Goal: Information Seeking & Learning: Learn about a topic

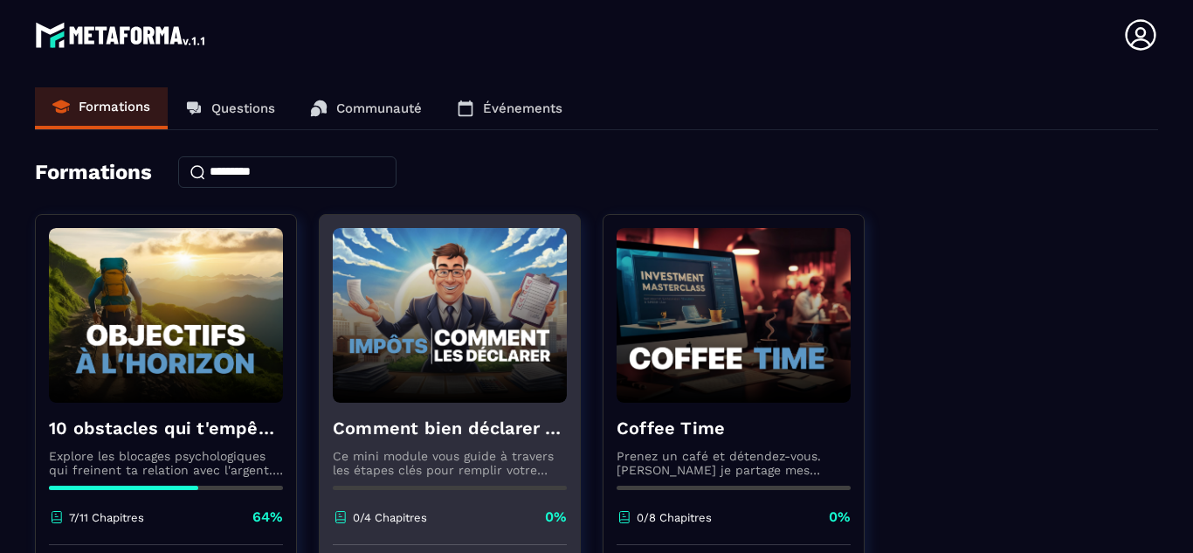
scroll to position [147, 0]
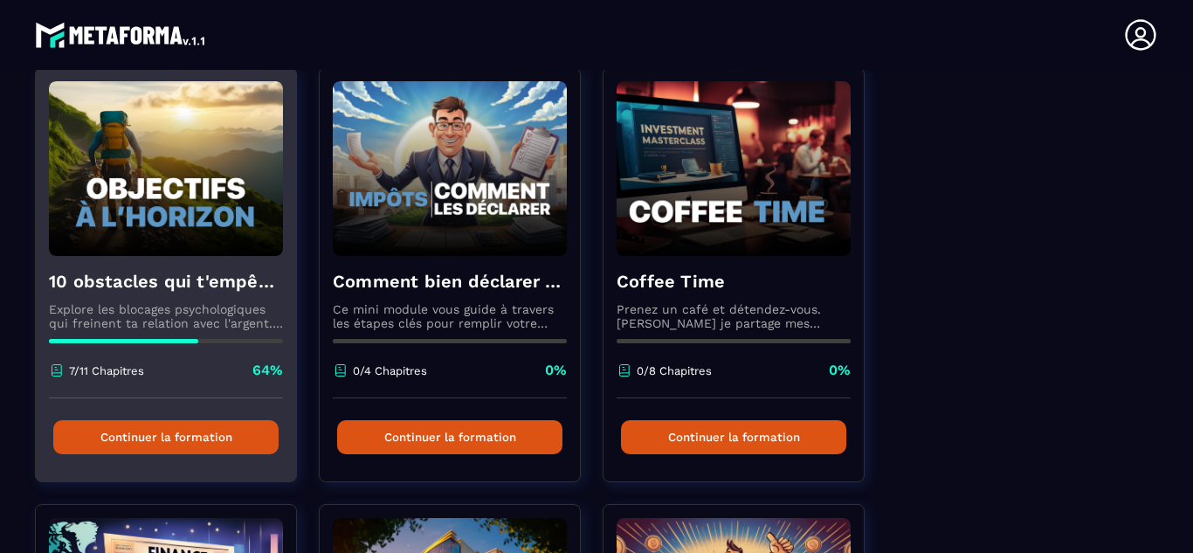
click at [173, 441] on button "Continuer la formation" at bounding box center [165, 437] width 225 height 34
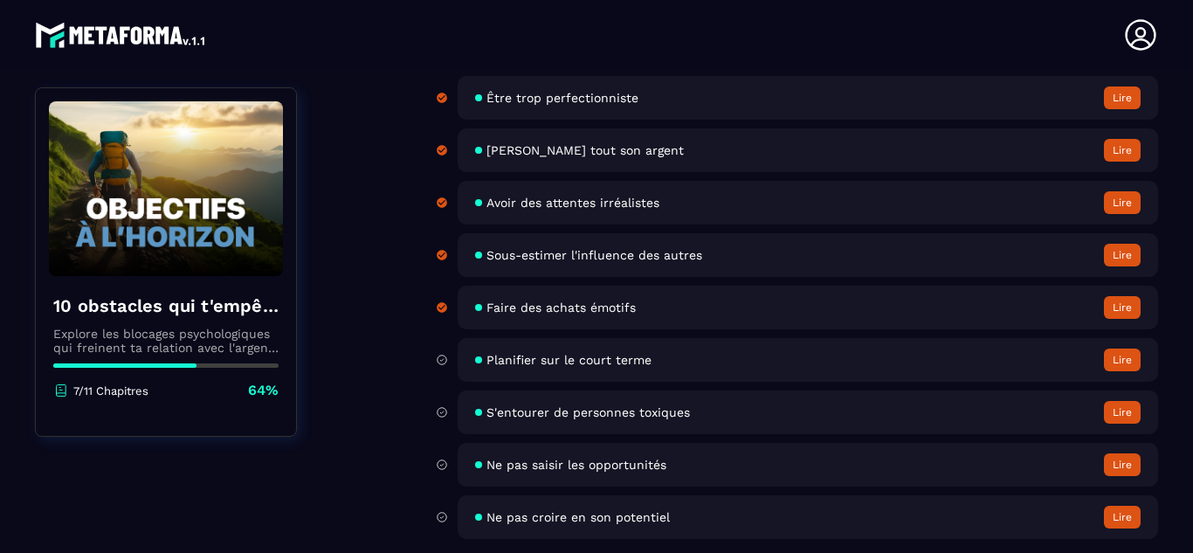
scroll to position [352, 0]
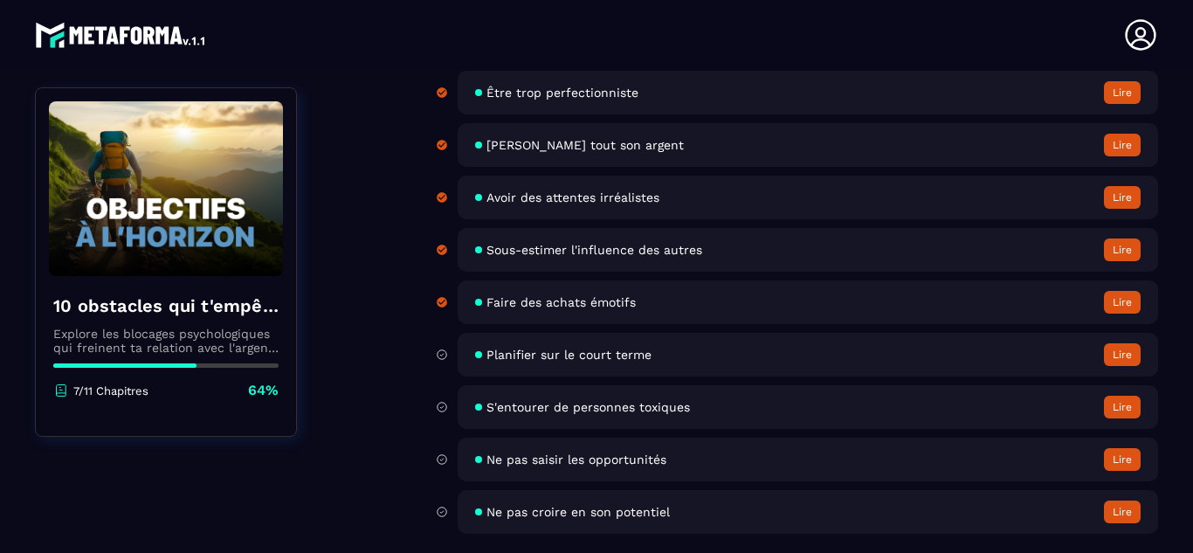
click at [382, 275] on div "Programme du cours 0% Session 1: 10 obstacles qui t'empêche de vivre ta vie 11 …" at bounding box center [758, 207] width 800 height 669
click at [1120, 353] on button "Lire" at bounding box center [1122, 354] width 37 height 23
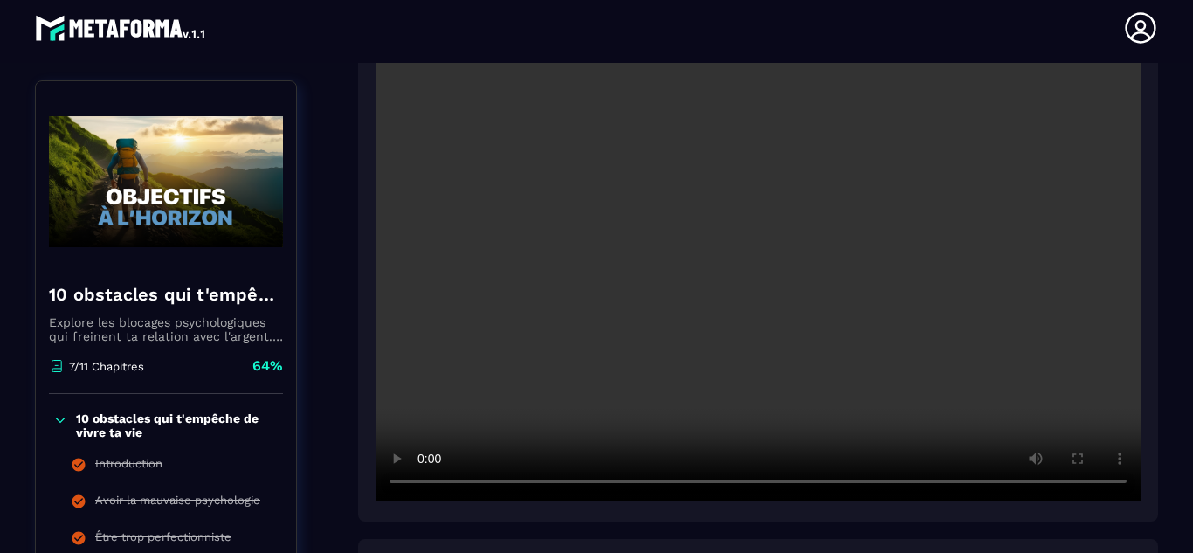
scroll to position [386, 0]
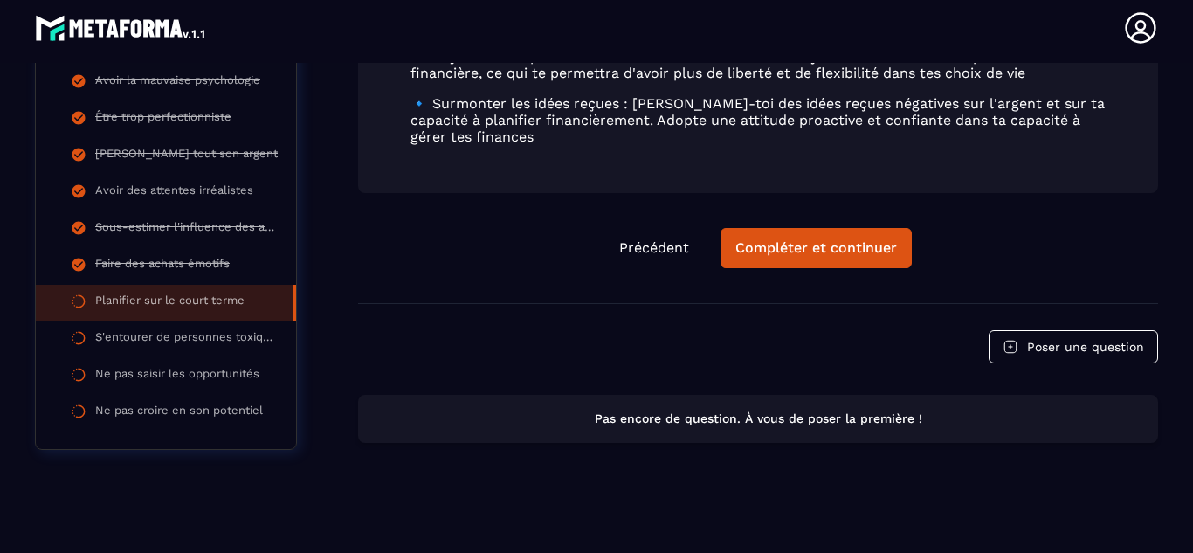
scroll to position [1202, 0]
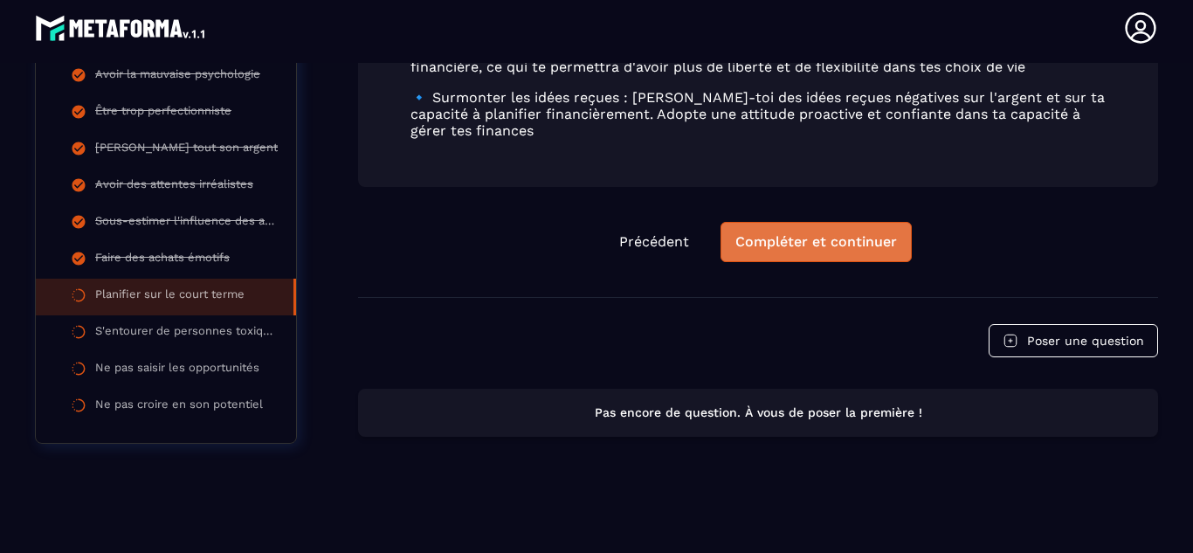
click at [821, 246] on div "Compléter et continuer" at bounding box center [816, 241] width 162 height 17
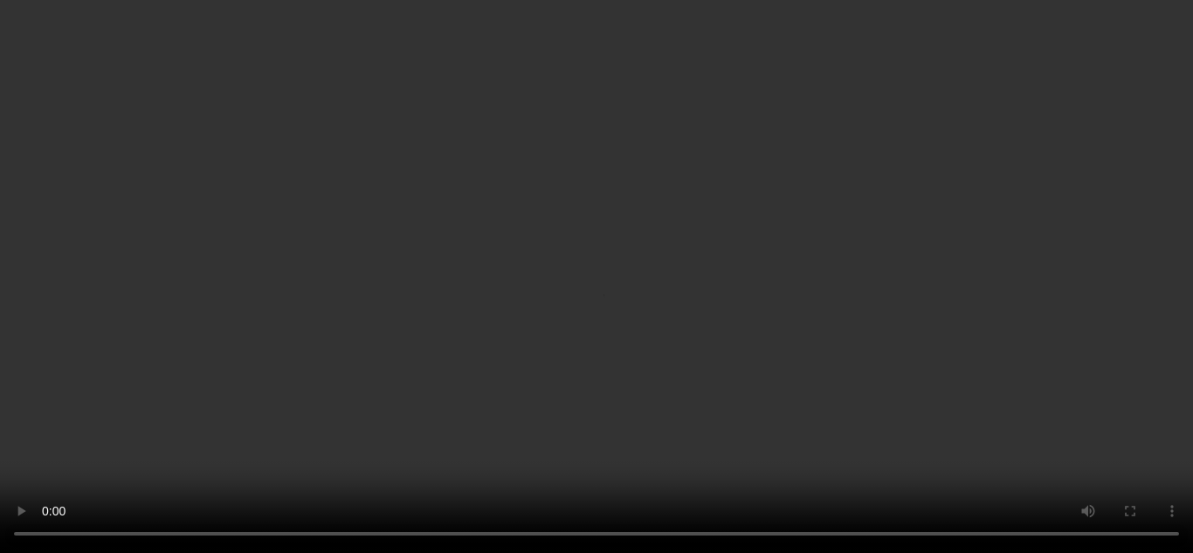
scroll to position [1029, 0]
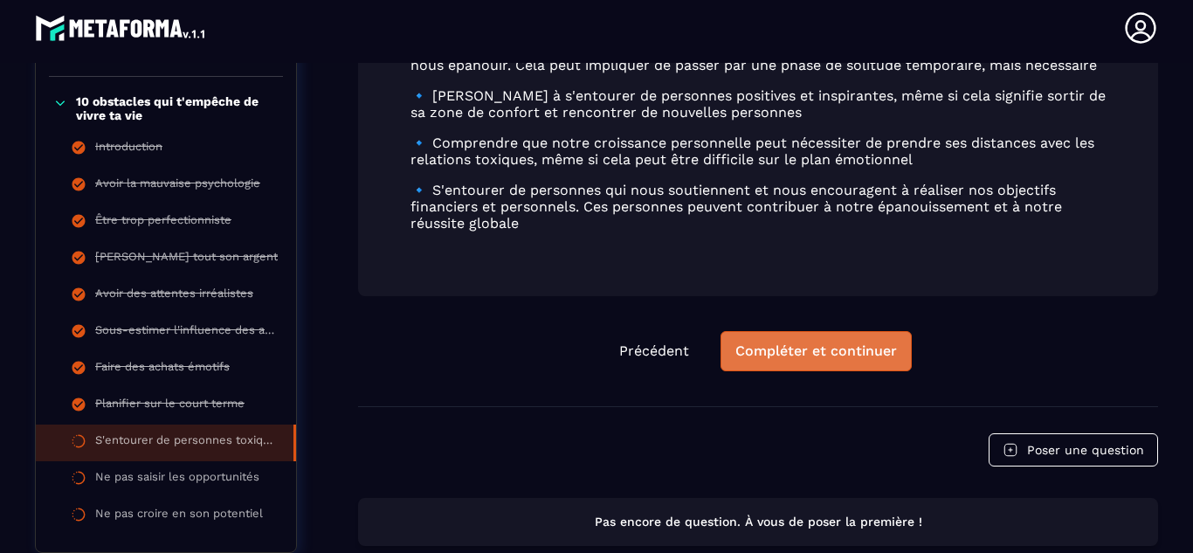
click at [792, 350] on div "Compléter et continuer" at bounding box center [816, 350] width 162 height 17
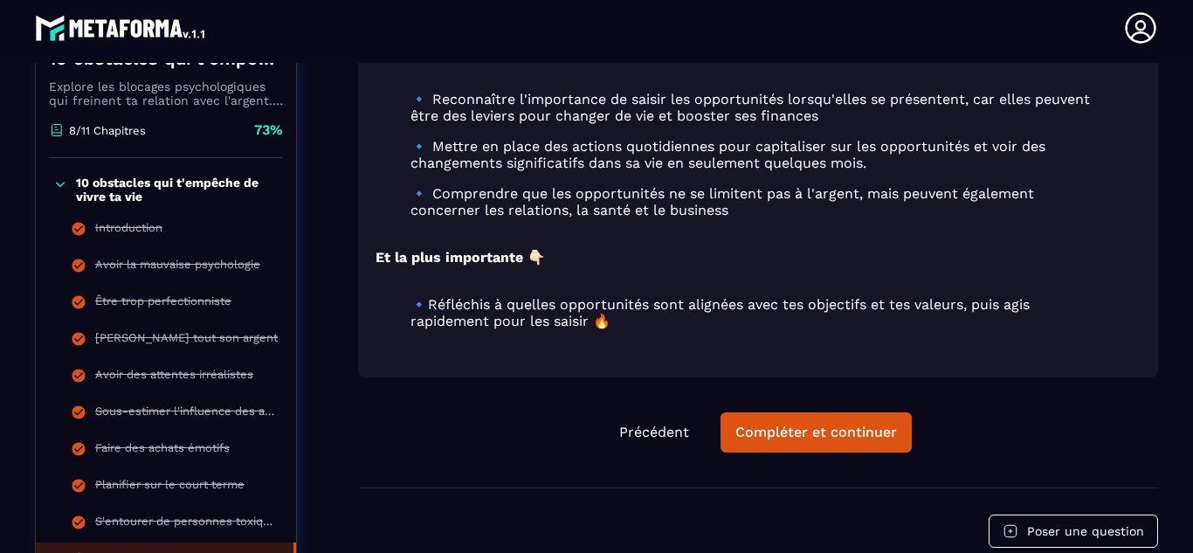
scroll to position [1150, 0]
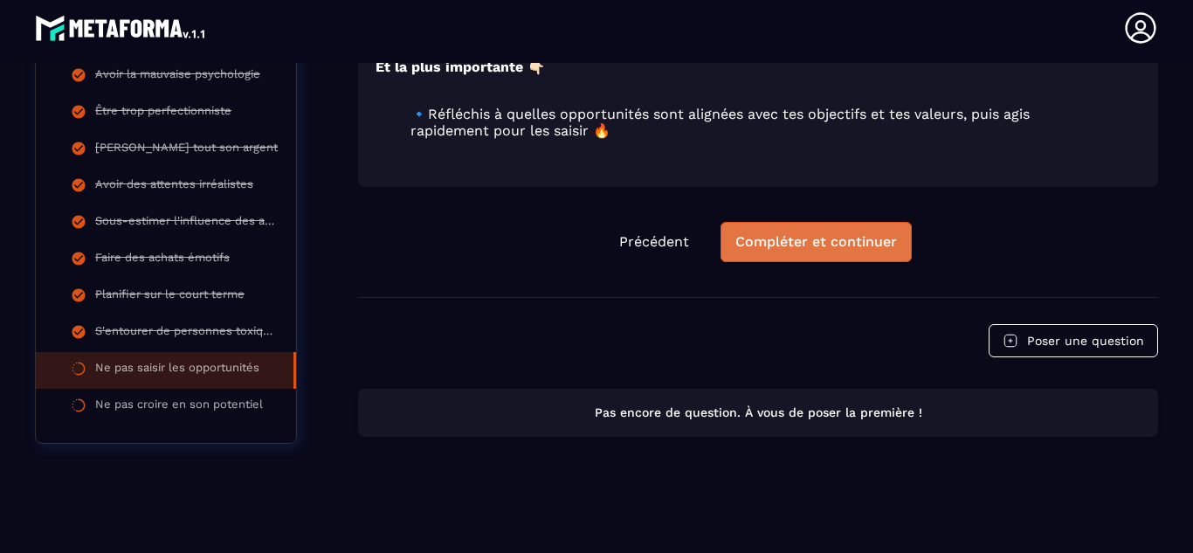
click at [761, 251] on button "Compléter et continuer" at bounding box center [815, 242] width 191 height 40
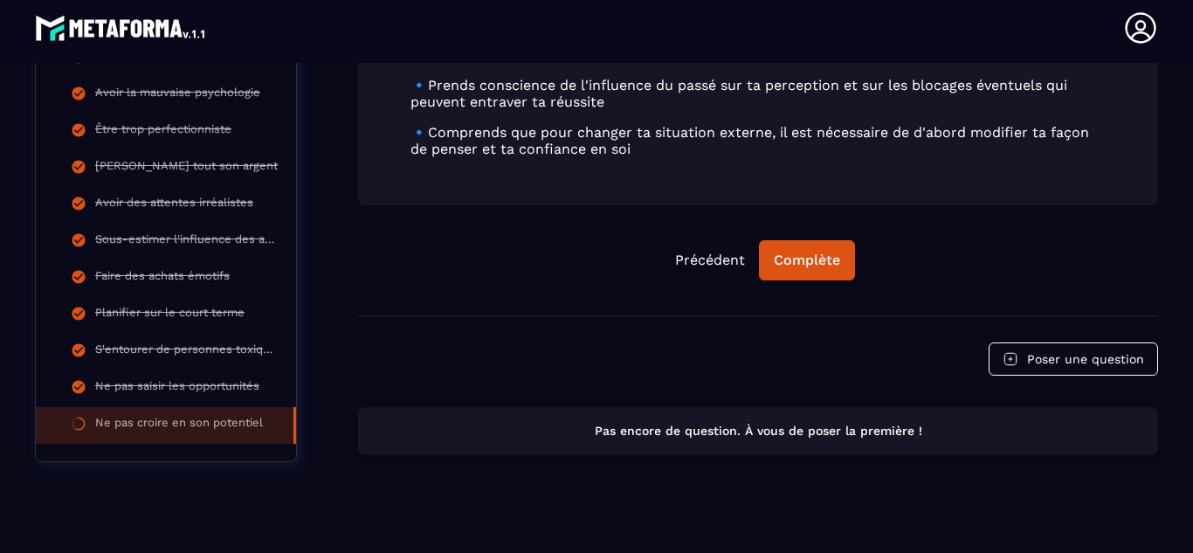
scroll to position [1039, 0]
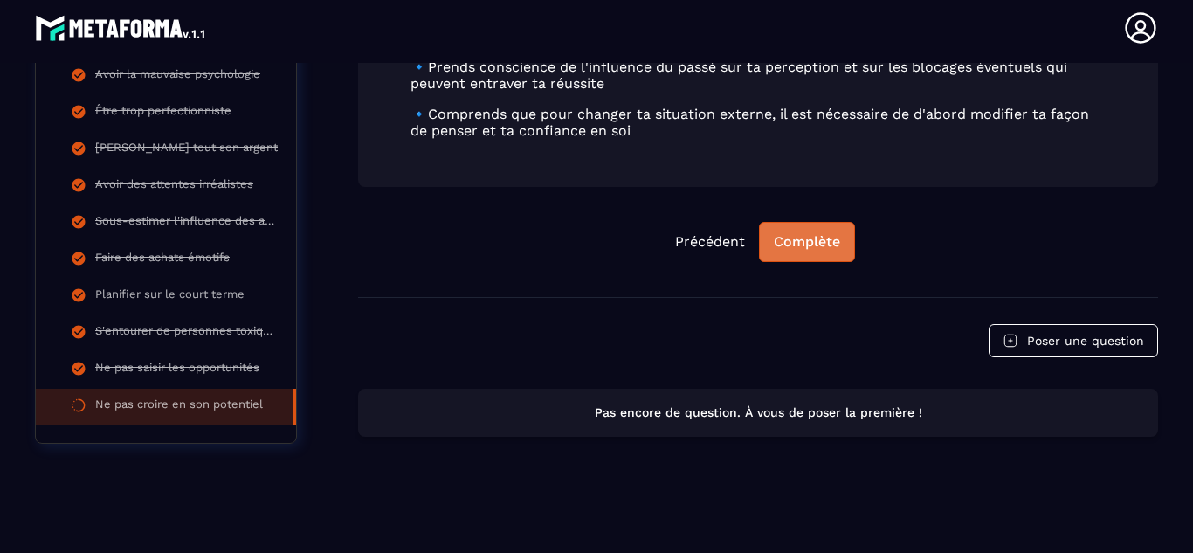
click at [798, 255] on button "Complète" at bounding box center [807, 242] width 96 height 40
click at [828, 246] on div "Continuer" at bounding box center [807, 241] width 68 height 17
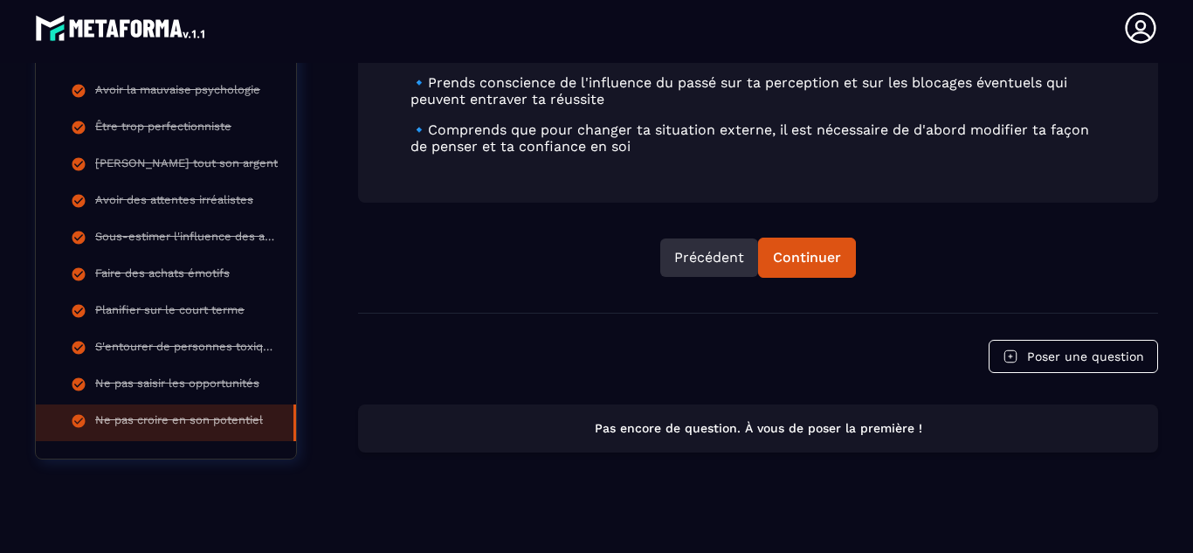
scroll to position [1029, 0]
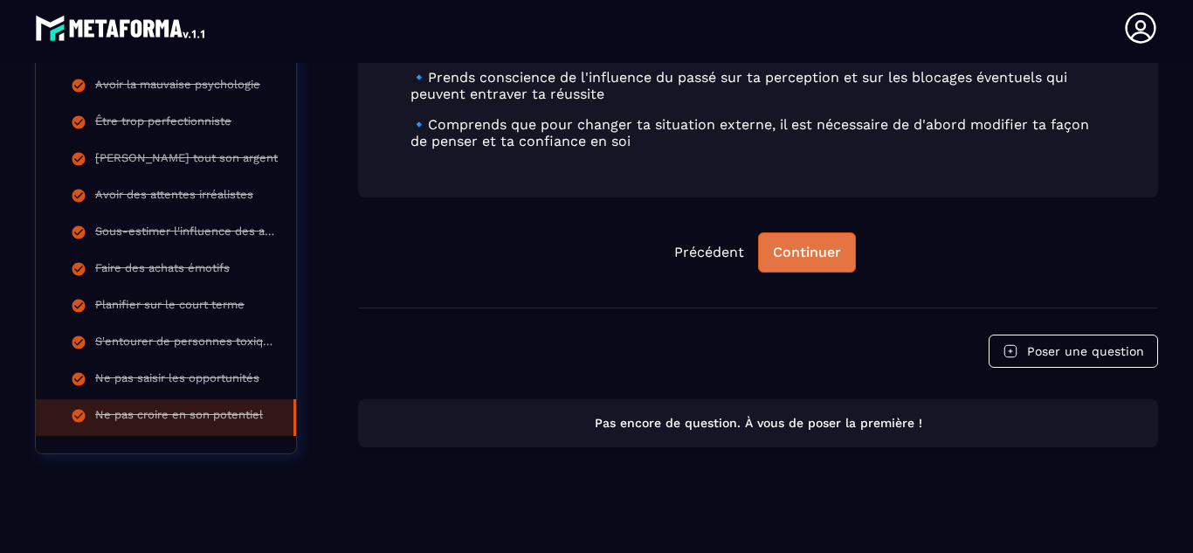
click at [800, 258] on div "Continuer" at bounding box center [807, 252] width 68 height 17
